Goal: Information Seeking & Learning: Understand process/instructions

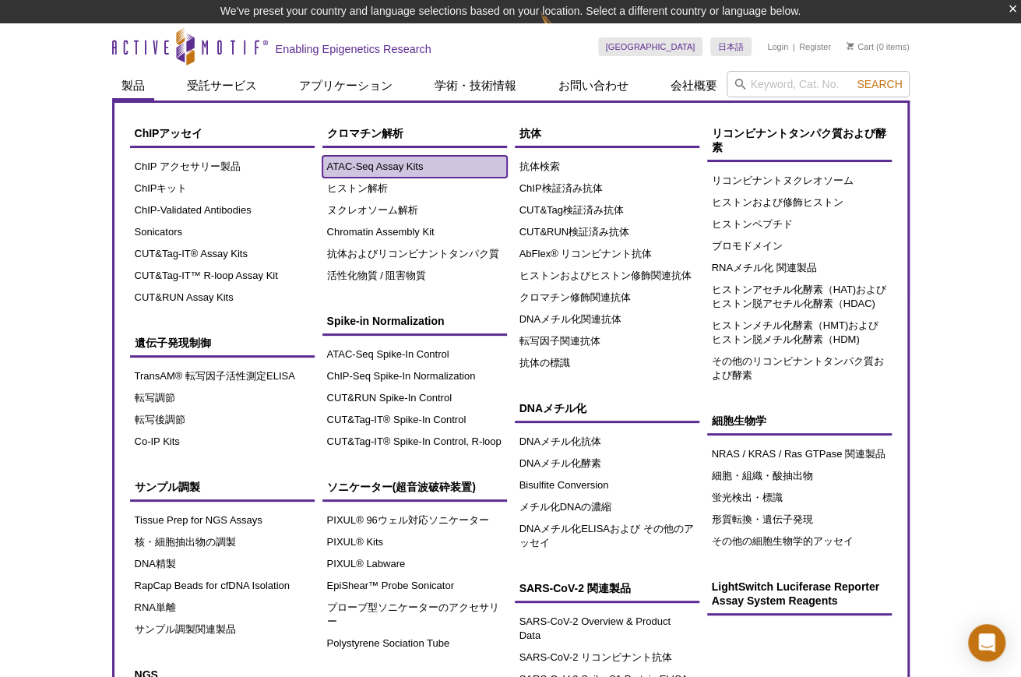
click at [387, 158] on link "ATAC-Seq Assay Kits" at bounding box center [414, 167] width 185 height 22
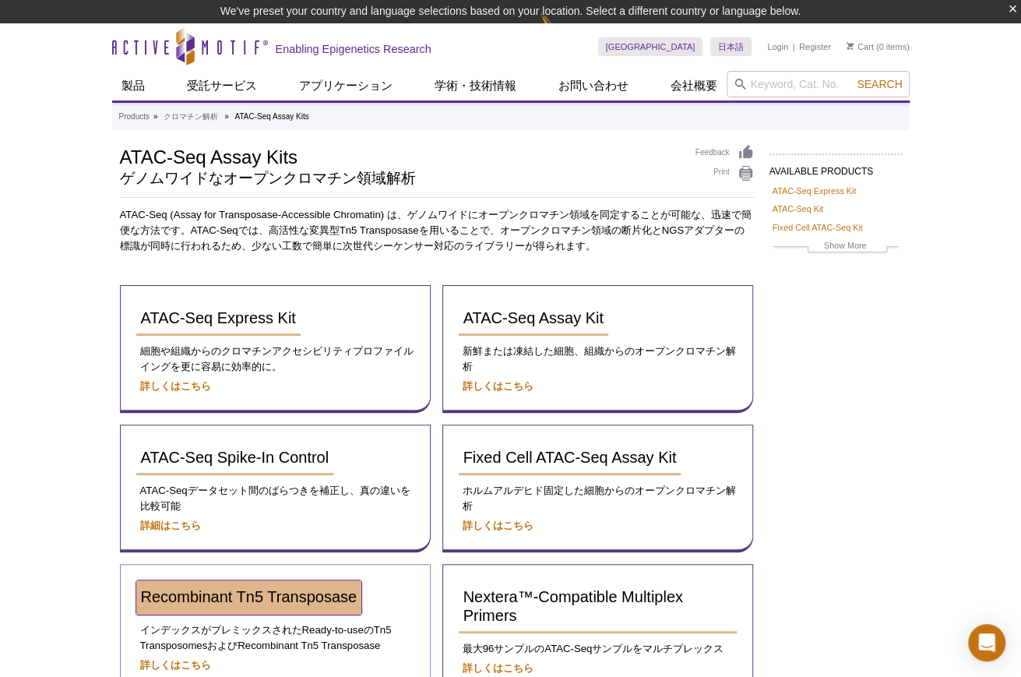
click at [324, 591] on span "Recombinant Tn5 Transposase" at bounding box center [249, 596] width 217 height 17
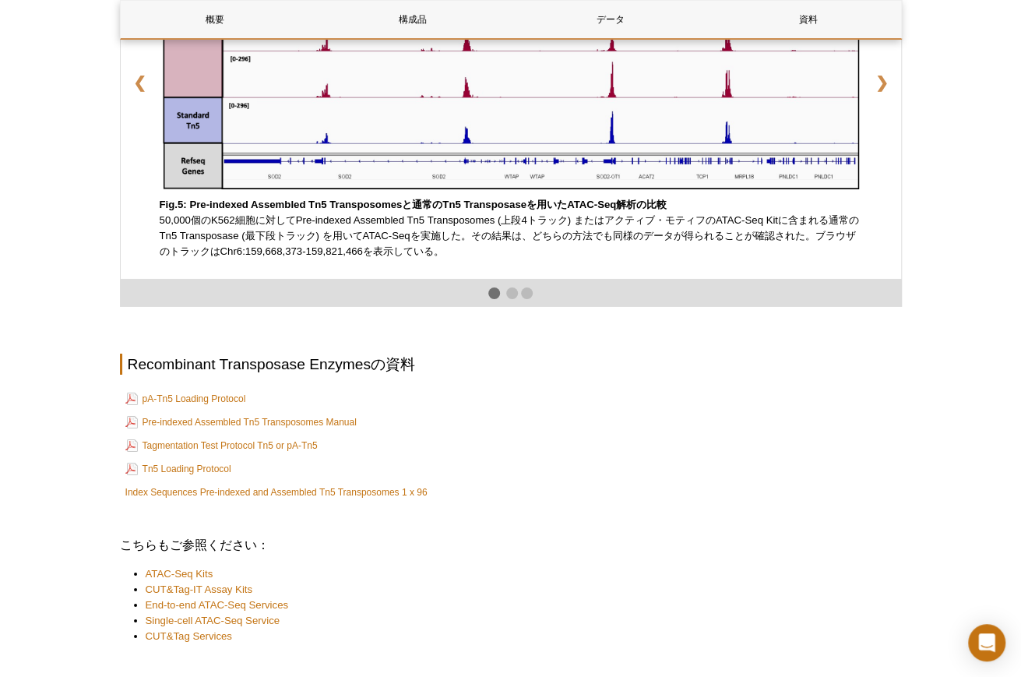
scroll to position [2570, 0]
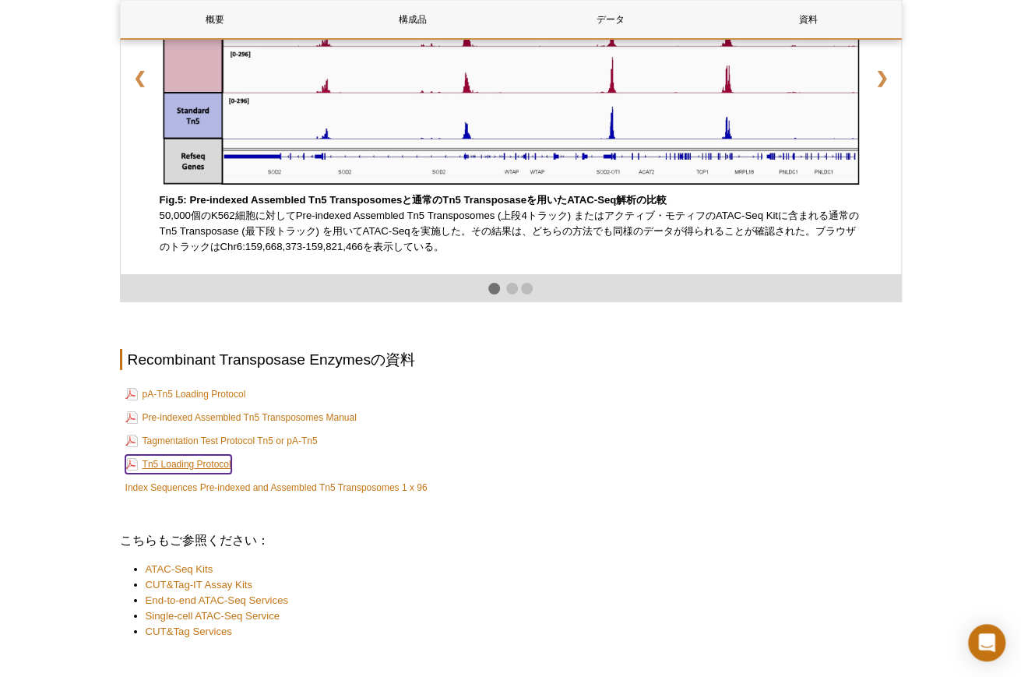
click at [188, 456] on link "Tn5 Loading Protocol" at bounding box center [178, 464] width 106 height 19
